Goal: Communication & Community: Answer question/provide support

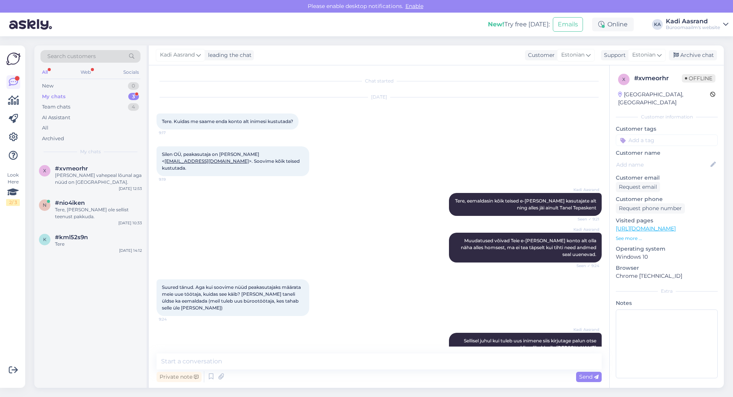
scroll to position [496, 0]
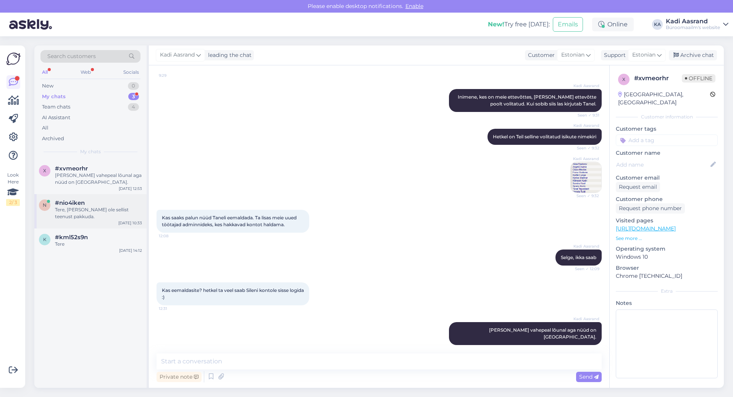
drag, startPoint x: 87, startPoint y: 97, endPoint x: 93, endPoint y: 202, distance: 105.2
click at [87, 112] on div "New 0 My chats 3 Team chats 4 AI Assistant All Archived" at bounding box center [90, 112] width 100 height 63
click at [107, 156] on div "Search customers All Web Socials New 0 My chats 3 Team chats 4 AI Assistant All…" at bounding box center [90, 102] width 112 height 114
click at [104, 191] on div "x #xvmeorhr [PERSON_NAME] vahepeal lõunal aga nüüd on [GEOGRAPHIC_DATA]. [DATE]…" at bounding box center [90, 177] width 112 height 34
click at [87, 211] on div "Tere, [PERSON_NAME] ole sellist teenust pakkuda." at bounding box center [98, 213] width 87 height 14
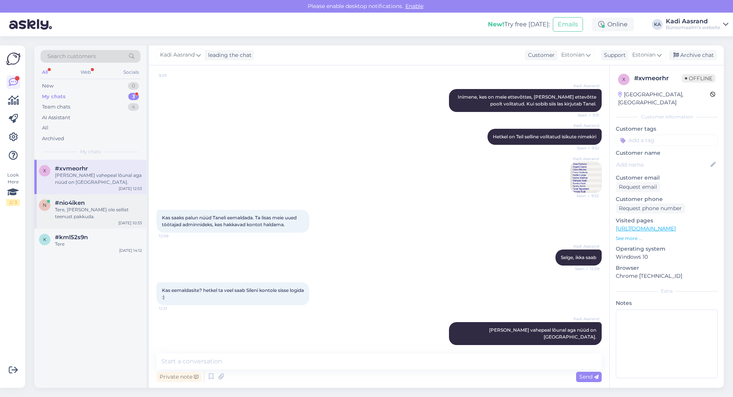
scroll to position [0, 0]
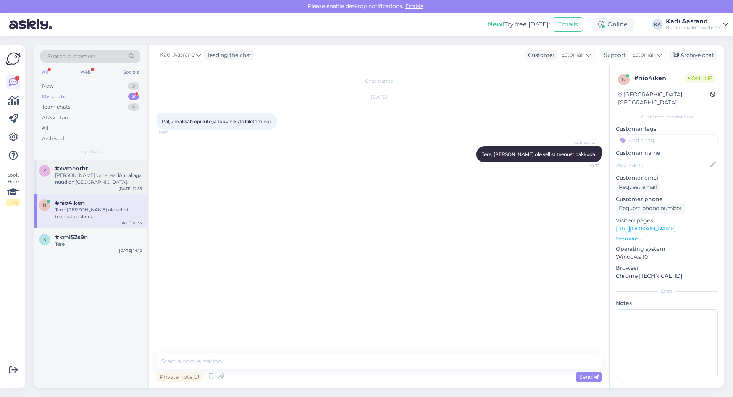
click at [97, 180] on div "[PERSON_NAME] vahepeal lõunal aga nüüd on [GEOGRAPHIC_DATA]." at bounding box center [98, 179] width 87 height 14
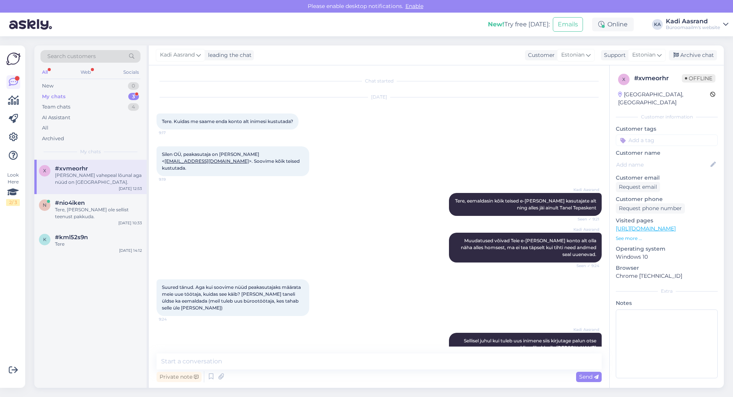
scroll to position [496, 0]
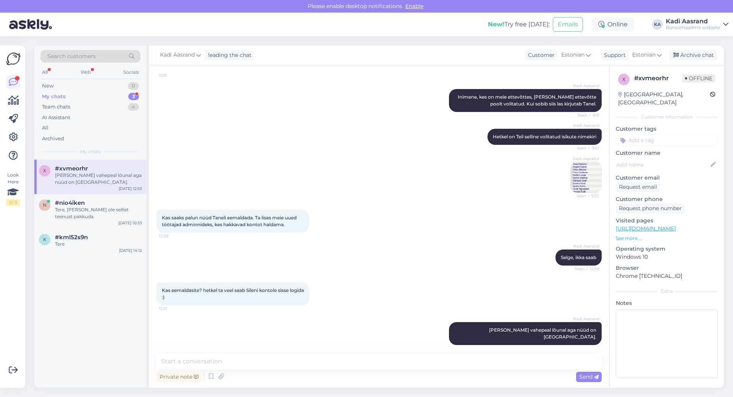
click at [105, 97] on div "My chats 3" at bounding box center [90, 96] width 100 height 11
click at [95, 211] on div "Tere, [PERSON_NAME] ole sellist teenust pakkuda." at bounding box center [98, 213] width 87 height 14
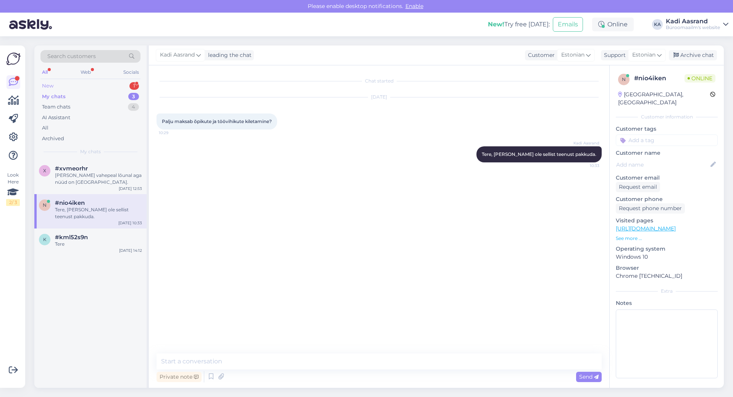
click at [82, 83] on div "New 1" at bounding box center [90, 86] width 100 height 11
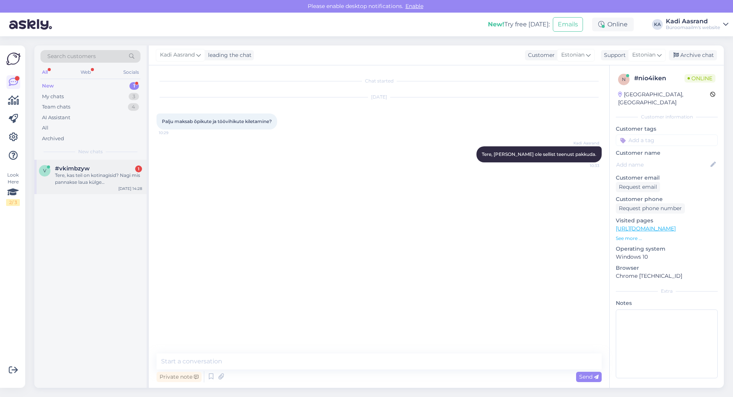
click at [83, 170] on span "#vkimbzyw" at bounding box center [72, 168] width 35 height 7
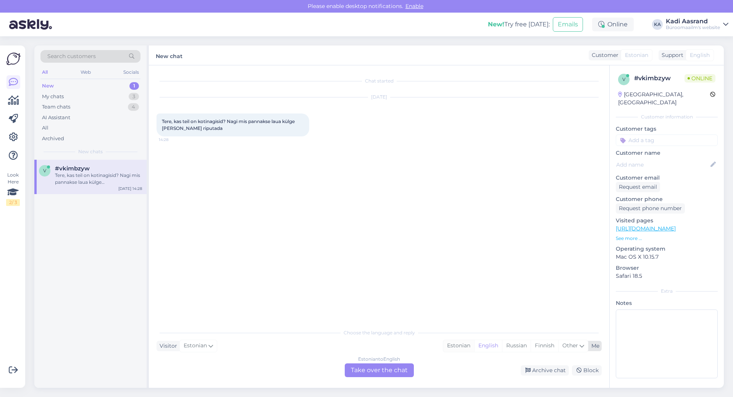
click at [463, 342] on div "Estonian" at bounding box center [459, 345] width 31 height 11
click at [399, 373] on div "Estonian to Estonian Take over the chat" at bounding box center [379, 370] width 69 height 14
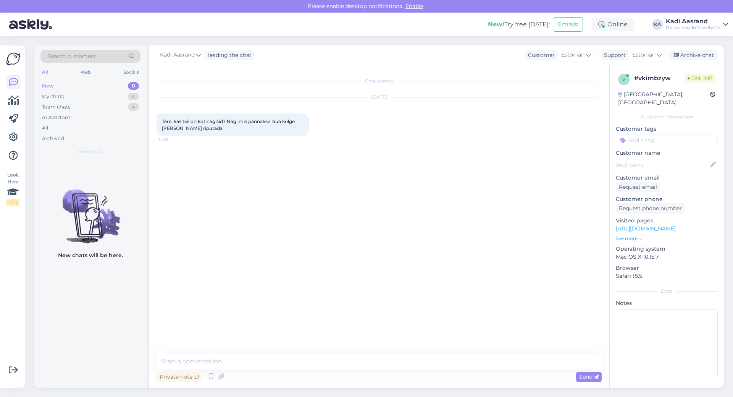
click at [318, 224] on div "Chat started [DATE] Tere, kas teil on kotinagisid? Nagi mis pannakse laua külge…" at bounding box center [383, 210] width 452 height 274
click at [381, 364] on textarea at bounding box center [379, 361] width 445 height 16
paste textarea "[URL][DOMAIN_NAME]"
type textarea "Tere, meil on hetkel valikus 2tk [URL][DOMAIN_NAME]"
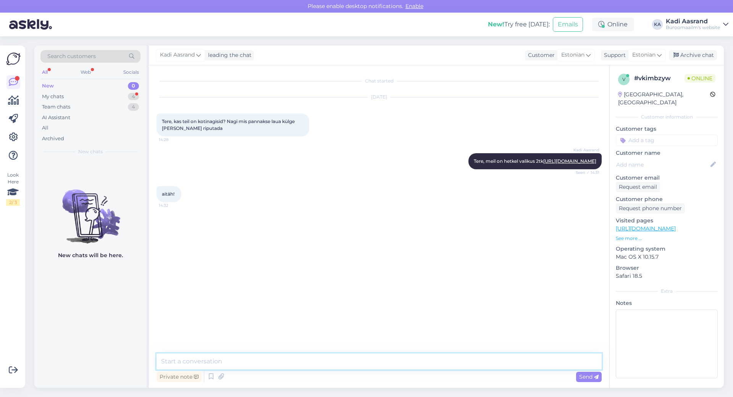
drag, startPoint x: 247, startPoint y: 368, endPoint x: 252, endPoint y: 368, distance: 5.0
click at [252, 368] on textarea at bounding box center [379, 361] width 445 height 16
type textarea "Palun!"
click at [84, 96] on div "My chats 4" at bounding box center [90, 96] width 100 height 11
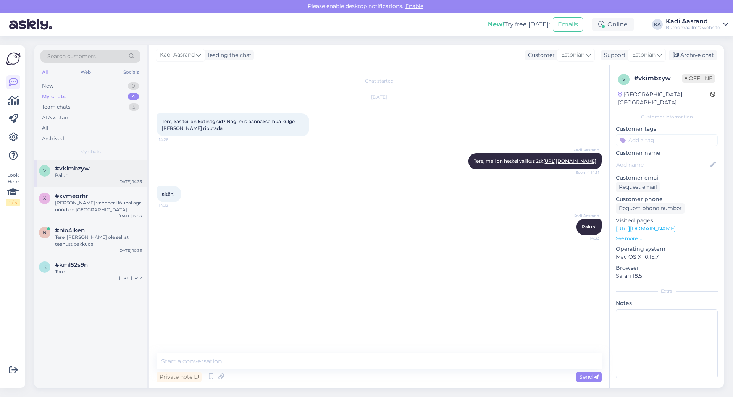
click at [91, 175] on div "Palun!" at bounding box center [98, 175] width 87 height 7
click at [706, 53] on div "Archive chat" at bounding box center [693, 55] width 48 height 10
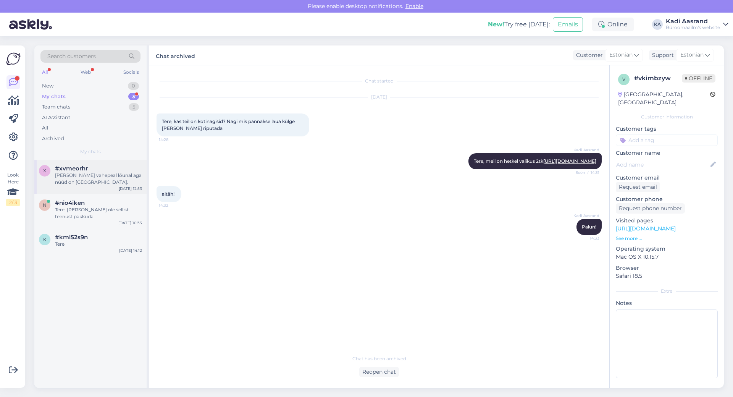
click at [72, 178] on div "[PERSON_NAME] vahepeal lõunal aga nüüd on [GEOGRAPHIC_DATA]." at bounding box center [98, 179] width 87 height 14
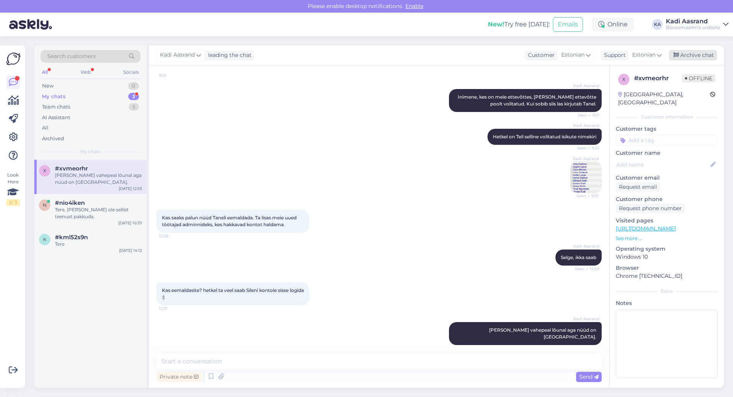
click at [704, 54] on div "Archive chat" at bounding box center [693, 55] width 48 height 10
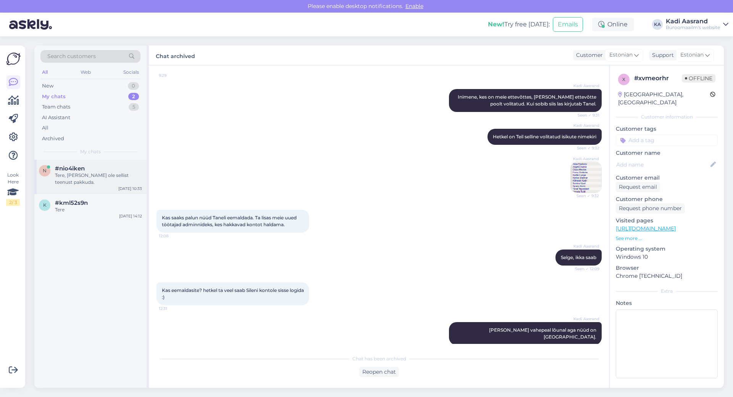
click at [84, 180] on div "Tere, [PERSON_NAME] ole sellist teenust pakkuda." at bounding box center [98, 179] width 87 height 14
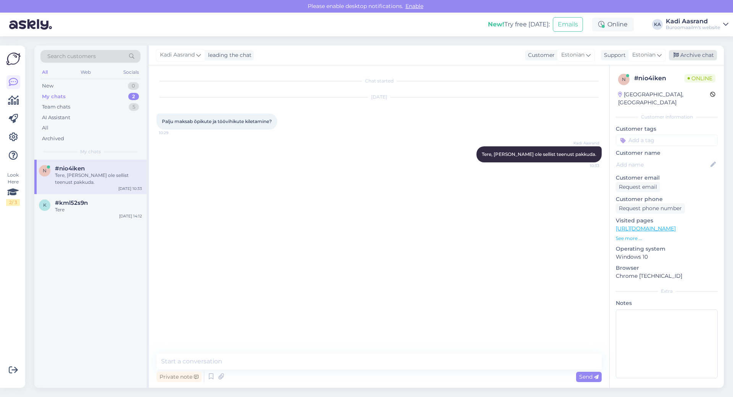
click at [692, 53] on div "Archive chat" at bounding box center [693, 55] width 48 height 10
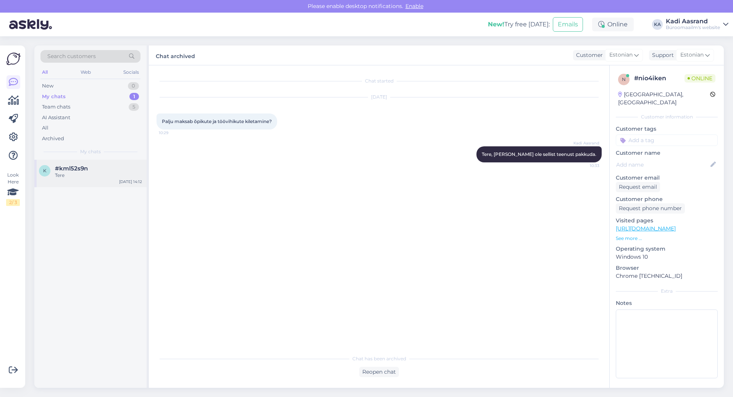
click at [96, 172] on div "#kml52s9n" at bounding box center [98, 168] width 87 height 7
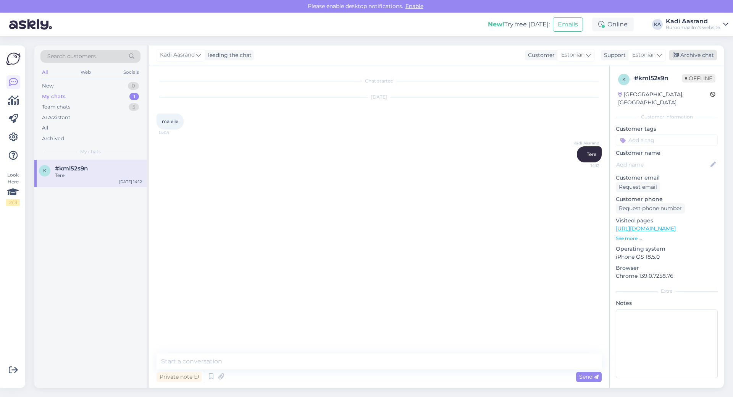
click at [704, 53] on div "Archive chat" at bounding box center [693, 55] width 48 height 10
